Goal: Information Seeking & Learning: Learn about a topic

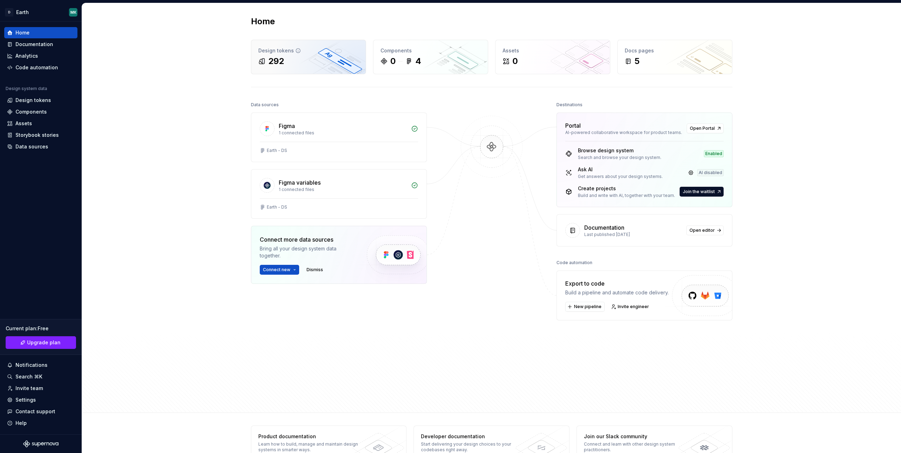
click at [278, 52] on div "Design tokens" at bounding box center [308, 50] width 100 height 7
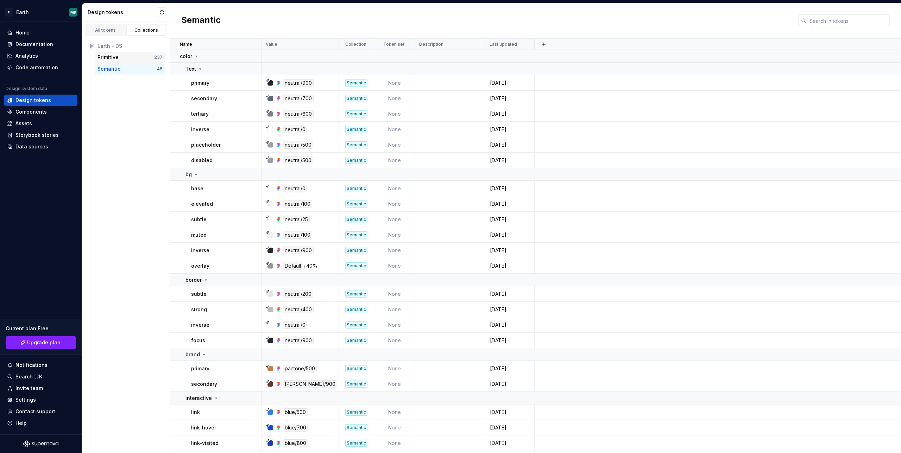
click at [119, 56] on div "Primitive" at bounding box center [125, 57] width 57 height 7
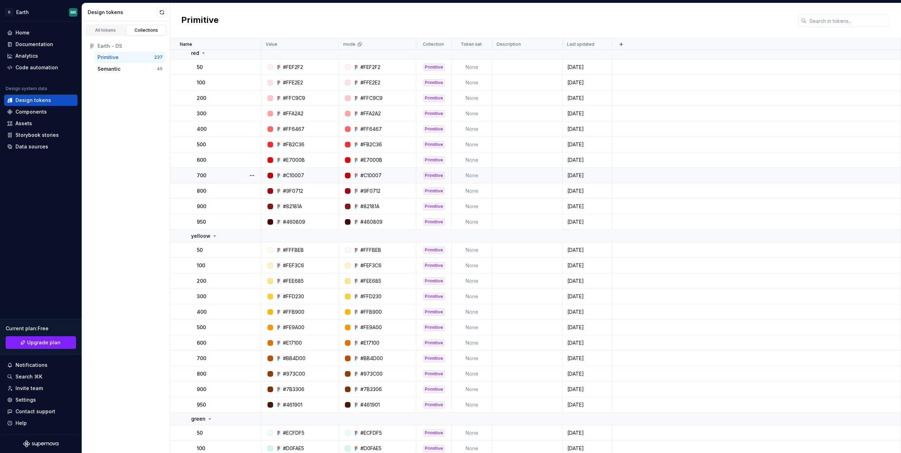
scroll to position [1399, 0]
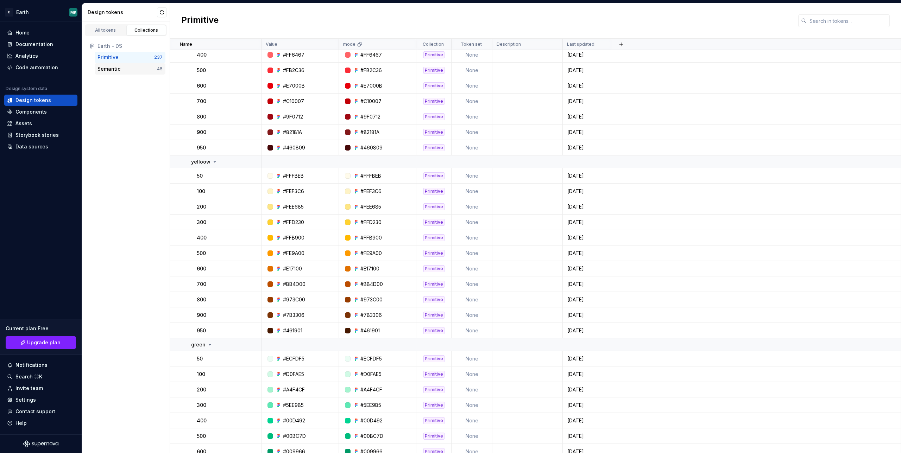
click at [139, 70] on div "Semantic" at bounding box center [126, 68] width 59 height 7
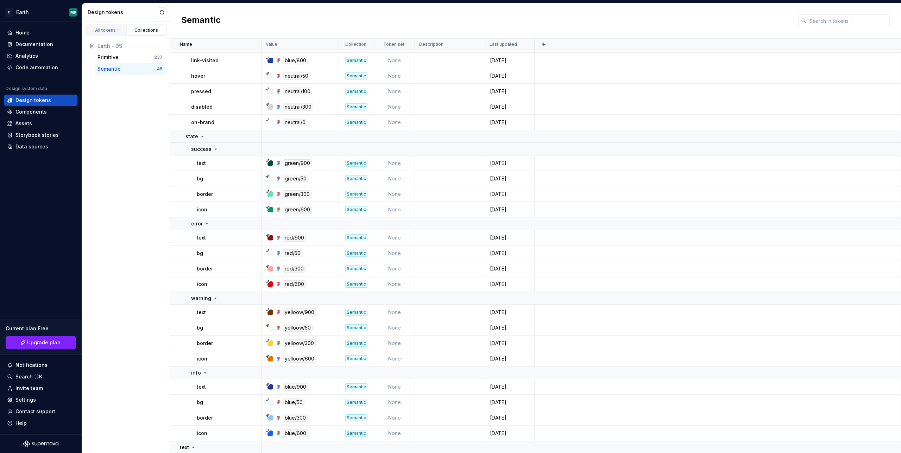
scroll to position [483, 0]
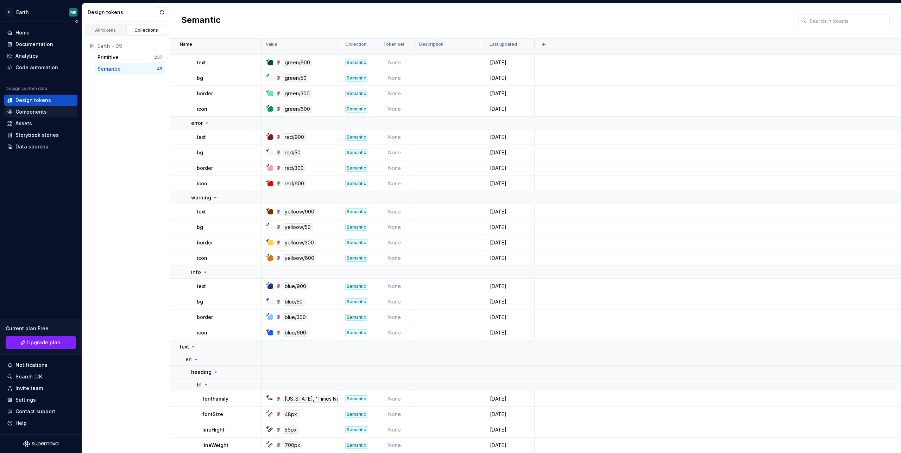
click at [27, 114] on div "Components" at bounding box center [30, 111] width 31 height 7
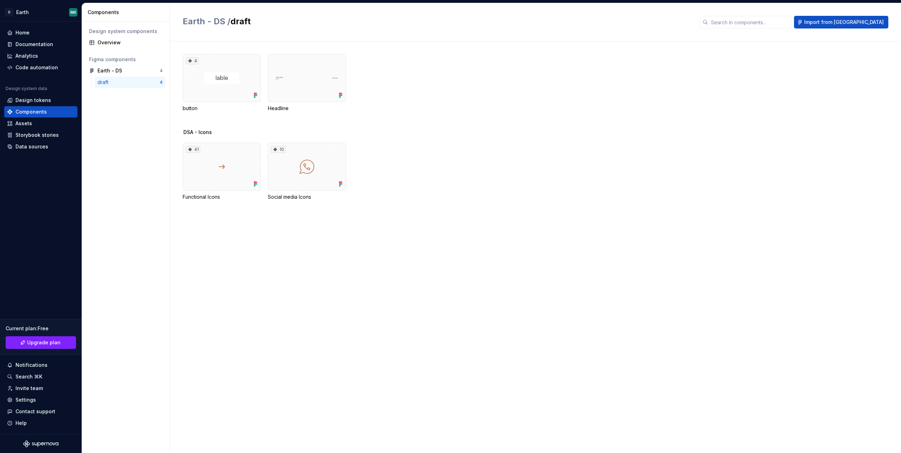
click at [111, 81] on div "draft" at bounding box center [104, 82] width 14 height 7
click at [194, 93] on div "4" at bounding box center [222, 78] width 78 height 48
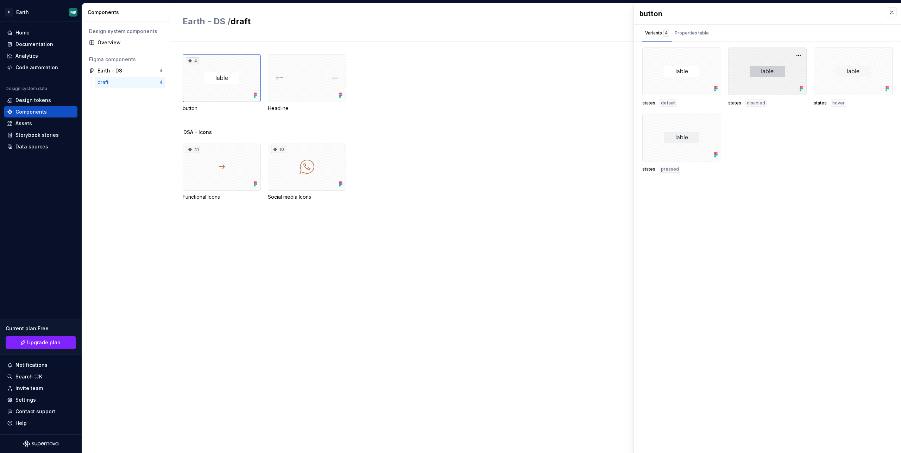
click at [756, 95] on div at bounding box center [767, 71] width 79 height 48
click at [838, 93] on div at bounding box center [852, 71] width 79 height 48
click at [676, 128] on div at bounding box center [681, 138] width 79 height 48
click at [684, 34] on div "Properties table" at bounding box center [691, 33] width 34 height 7
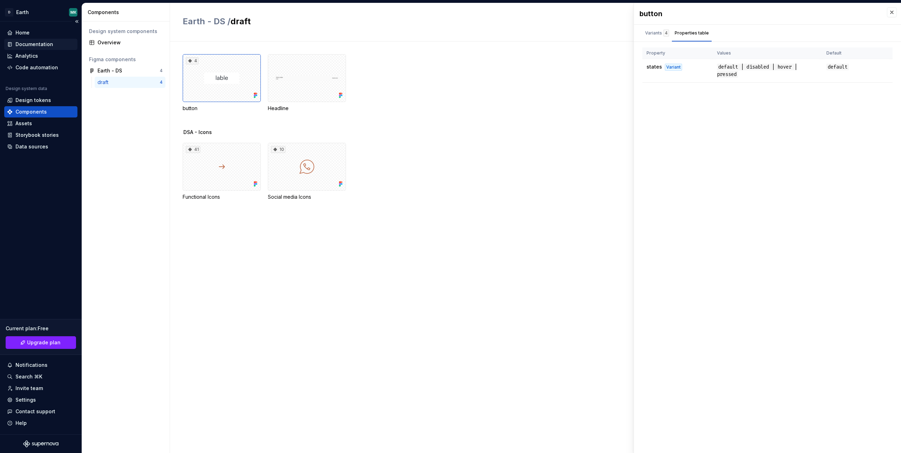
click at [33, 47] on div "Documentation" at bounding box center [34, 44] width 38 height 7
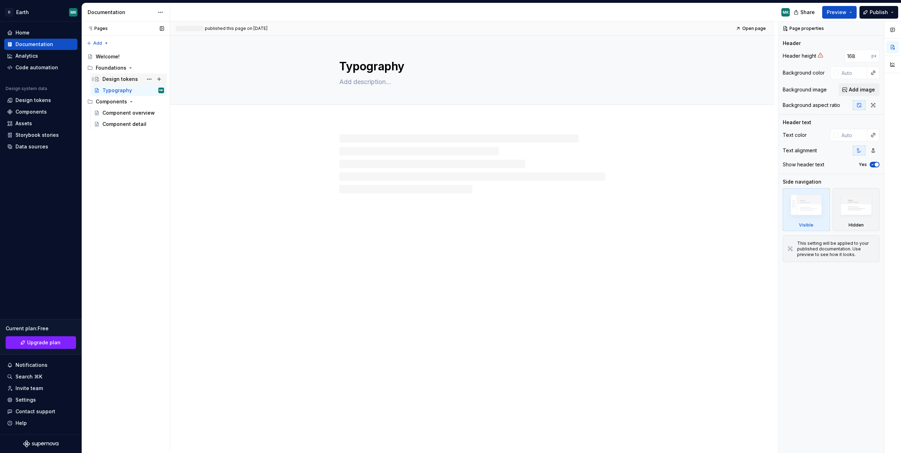
click at [105, 78] on div "Design tokens" at bounding box center [120, 79] width 36 height 7
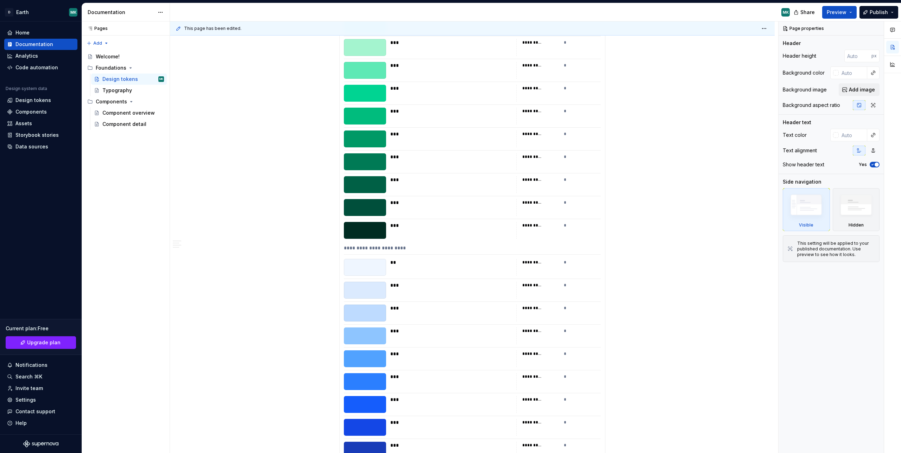
scroll to position [323, 0]
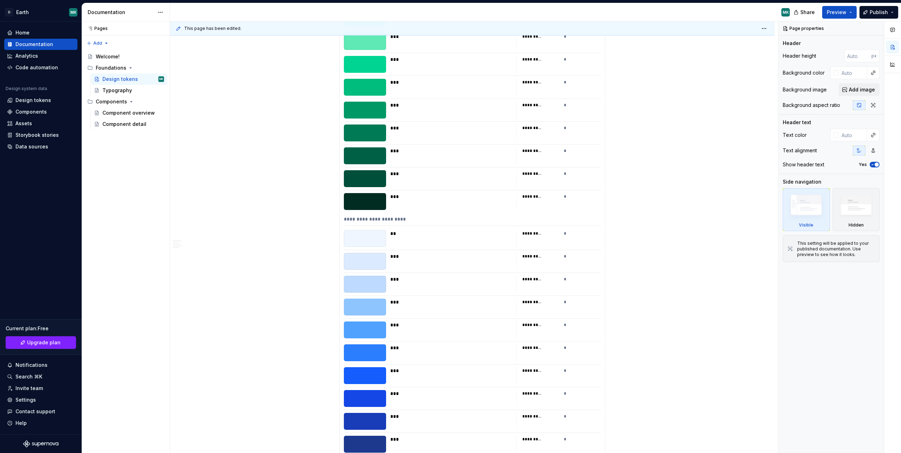
click at [559, 107] on div "*********" at bounding box center [540, 105] width 37 height 7
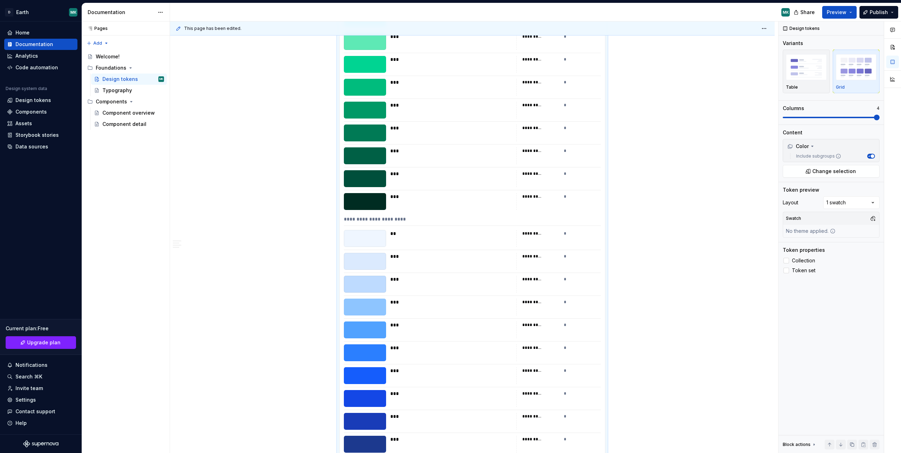
click at [527, 103] on div "*********" at bounding box center [532, 105] width 20 height 6
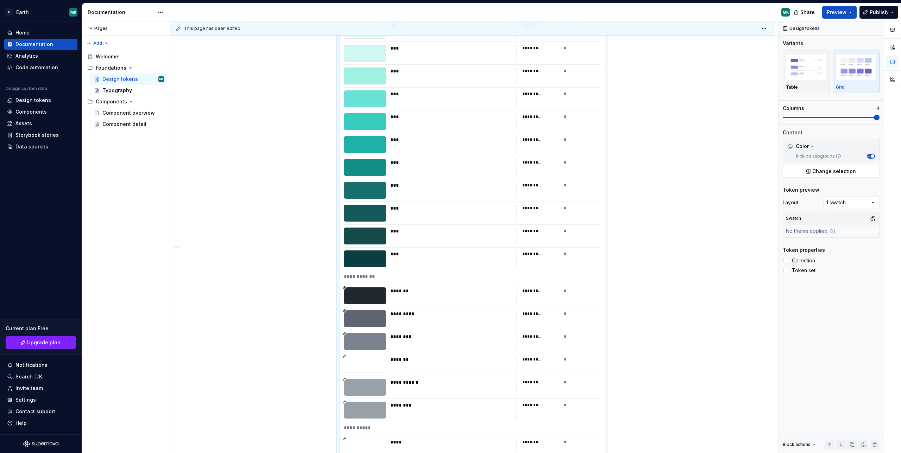
scroll to position [0, 0]
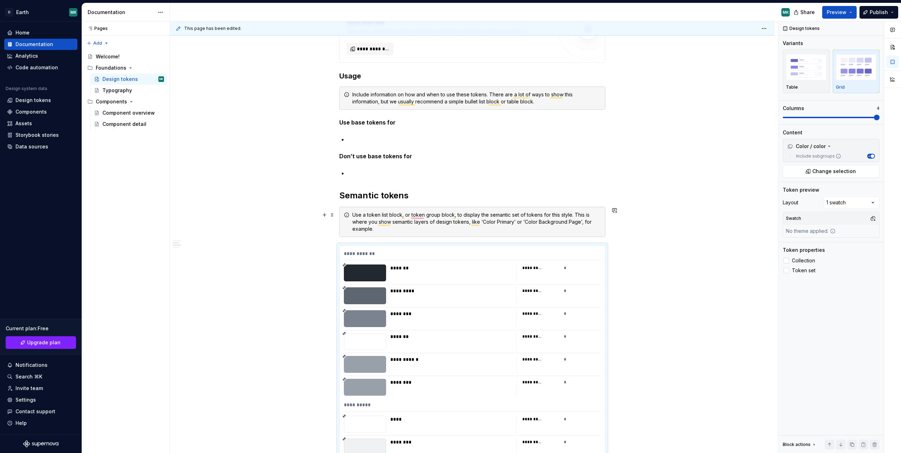
type textarea "*"
